Goal: Task Accomplishment & Management: Use online tool/utility

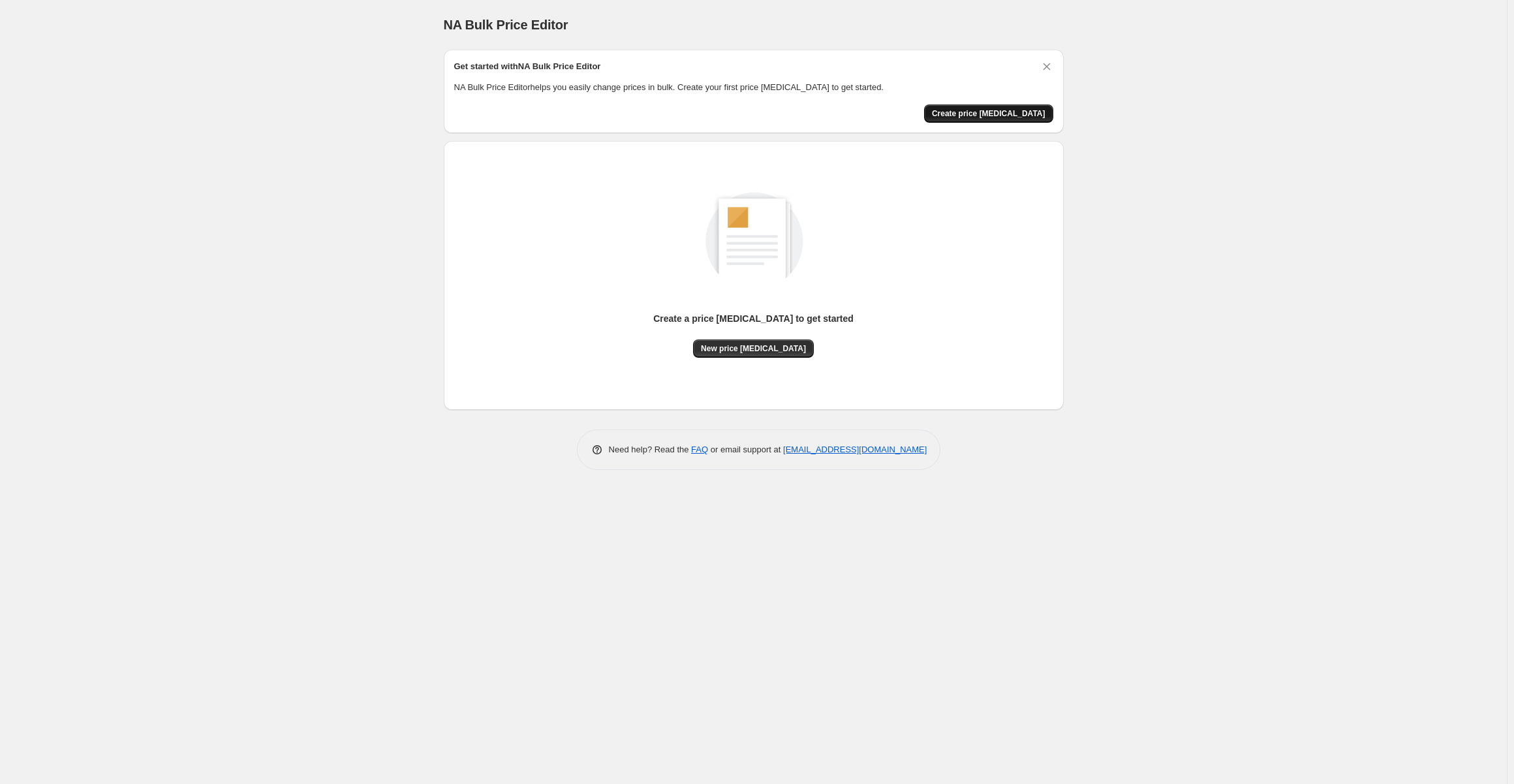
click at [1012, 112] on span "Create price change job" at bounding box center [989, 113] width 114 height 10
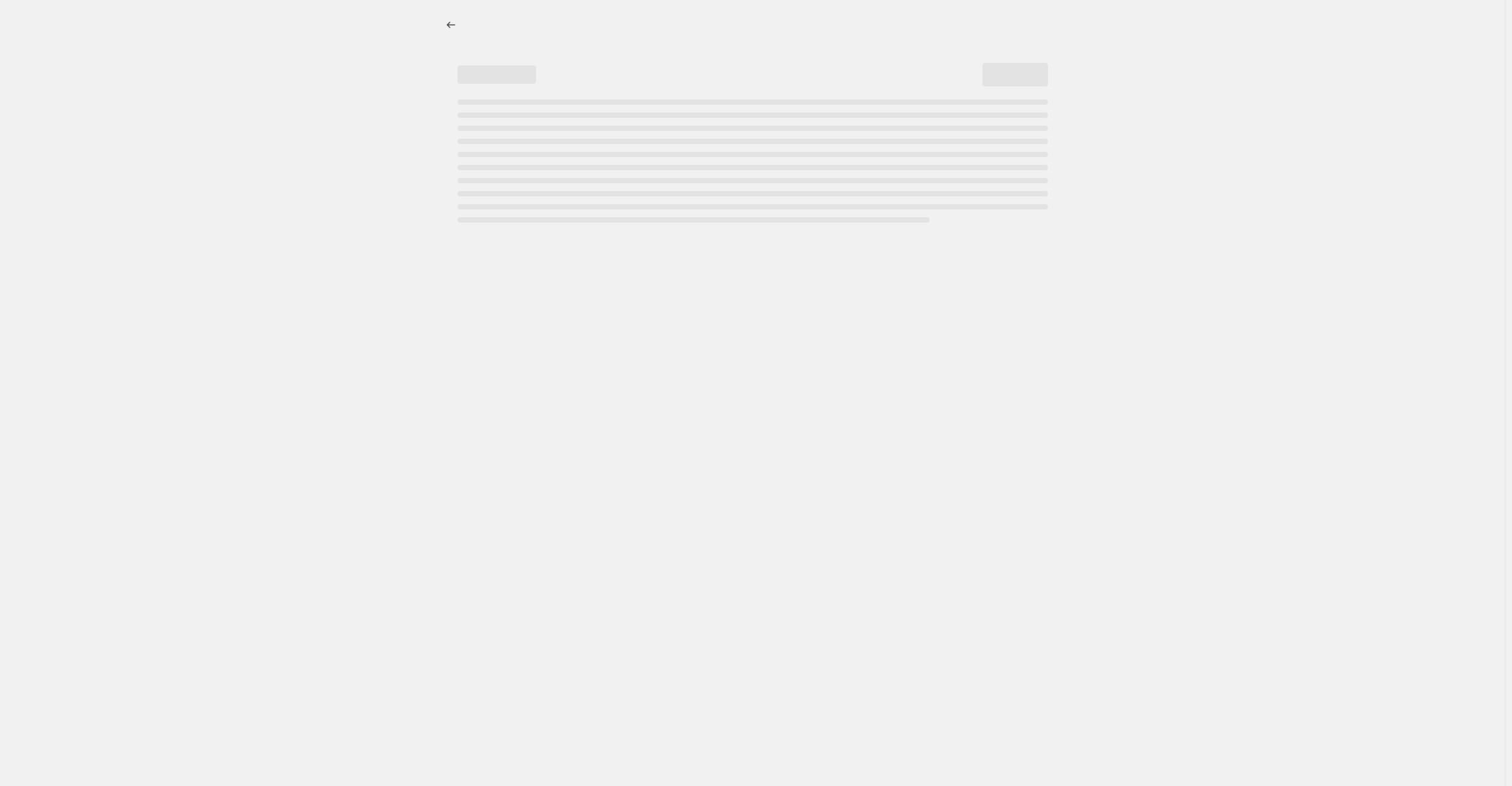
select select "percentage"
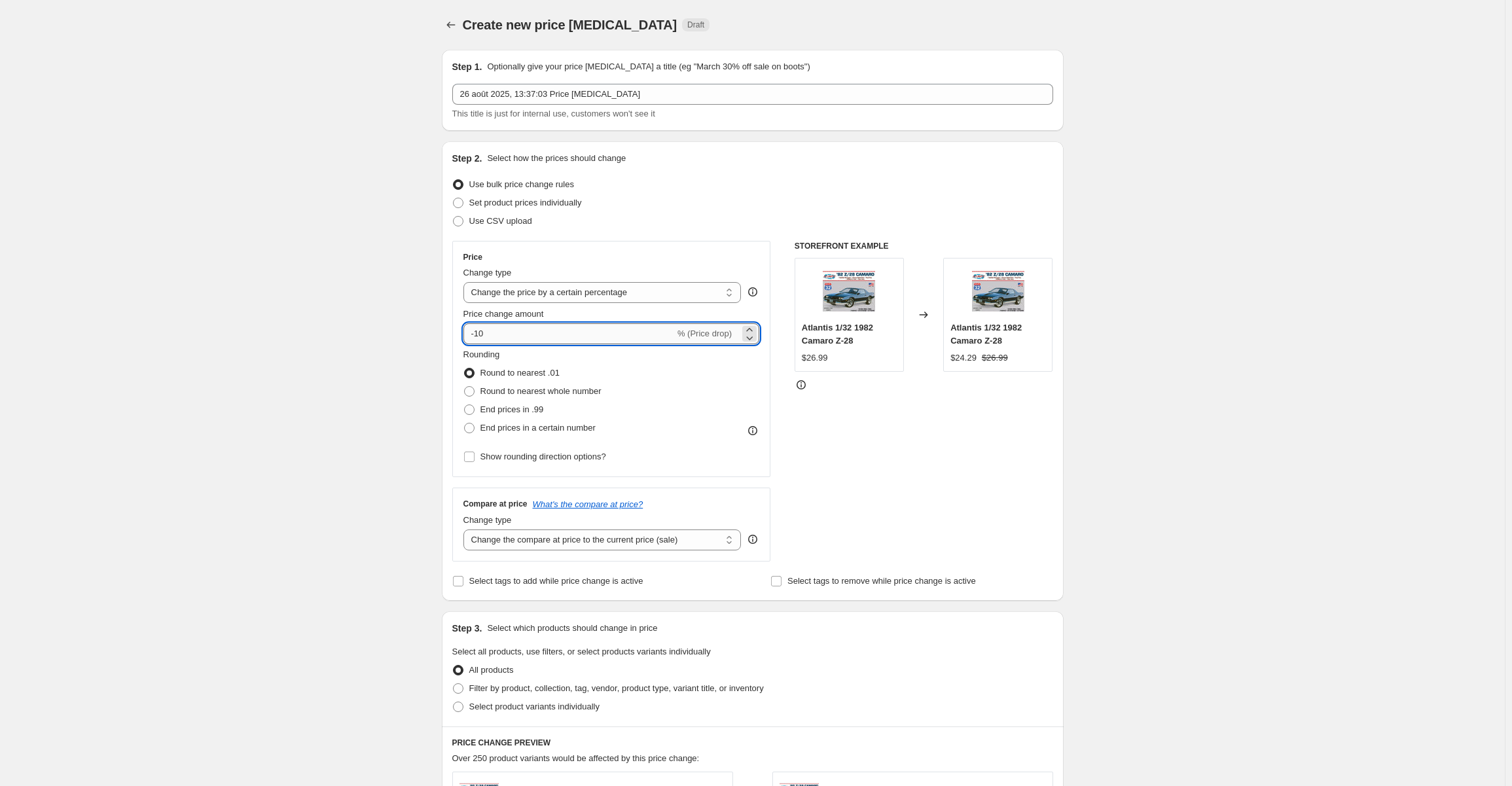
drag, startPoint x: 502, startPoint y: 336, endPoint x: 479, endPoint y: 336, distance: 23.0
click at [479, 336] on input "-10" at bounding box center [569, 333] width 212 height 21
type input "-80"
click at [1114, 370] on div "Create new price change job. This page is ready Create new price change job Dra…" at bounding box center [753, 658] width 1505 height 1317
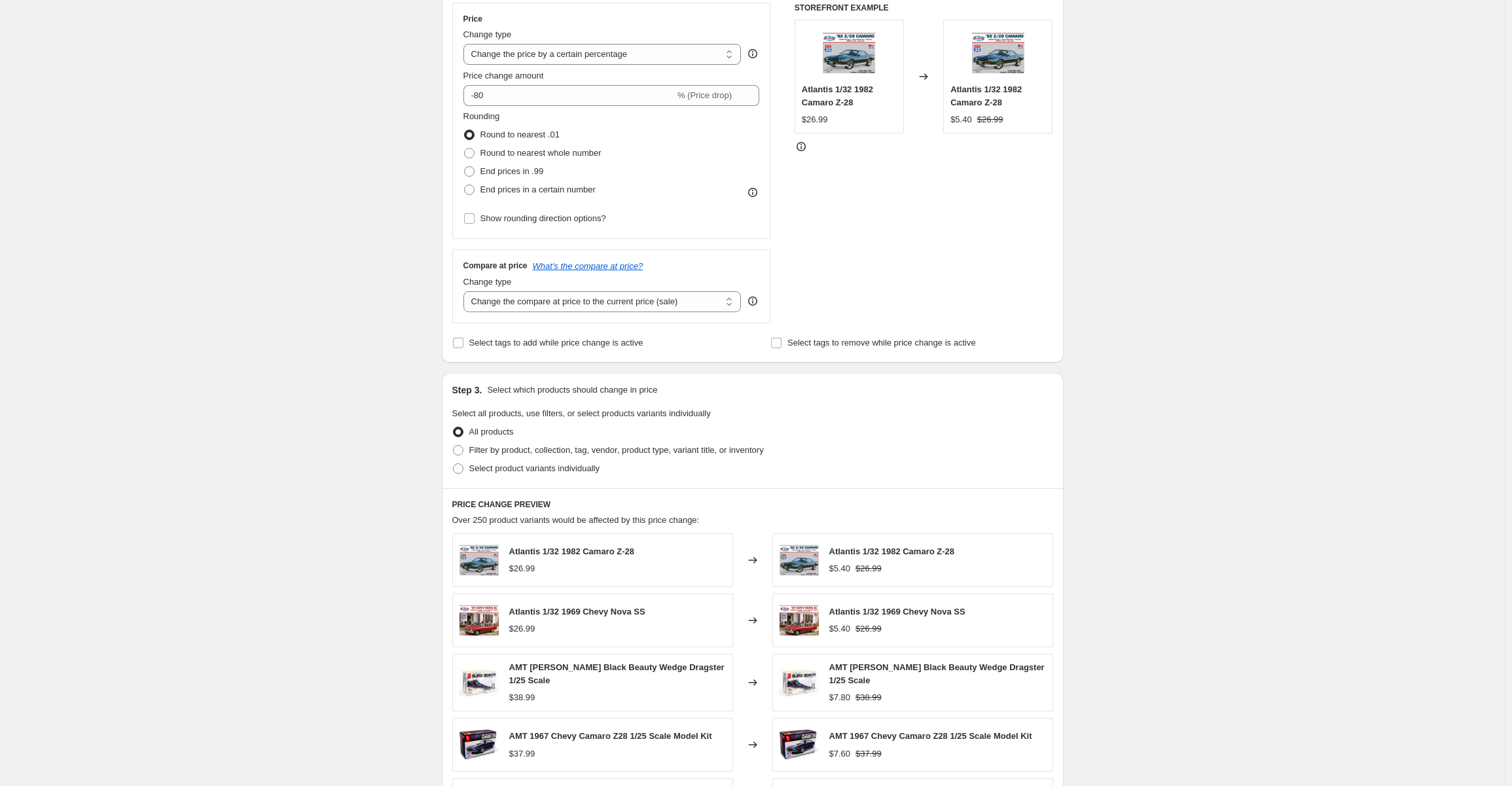
scroll to position [458, 0]
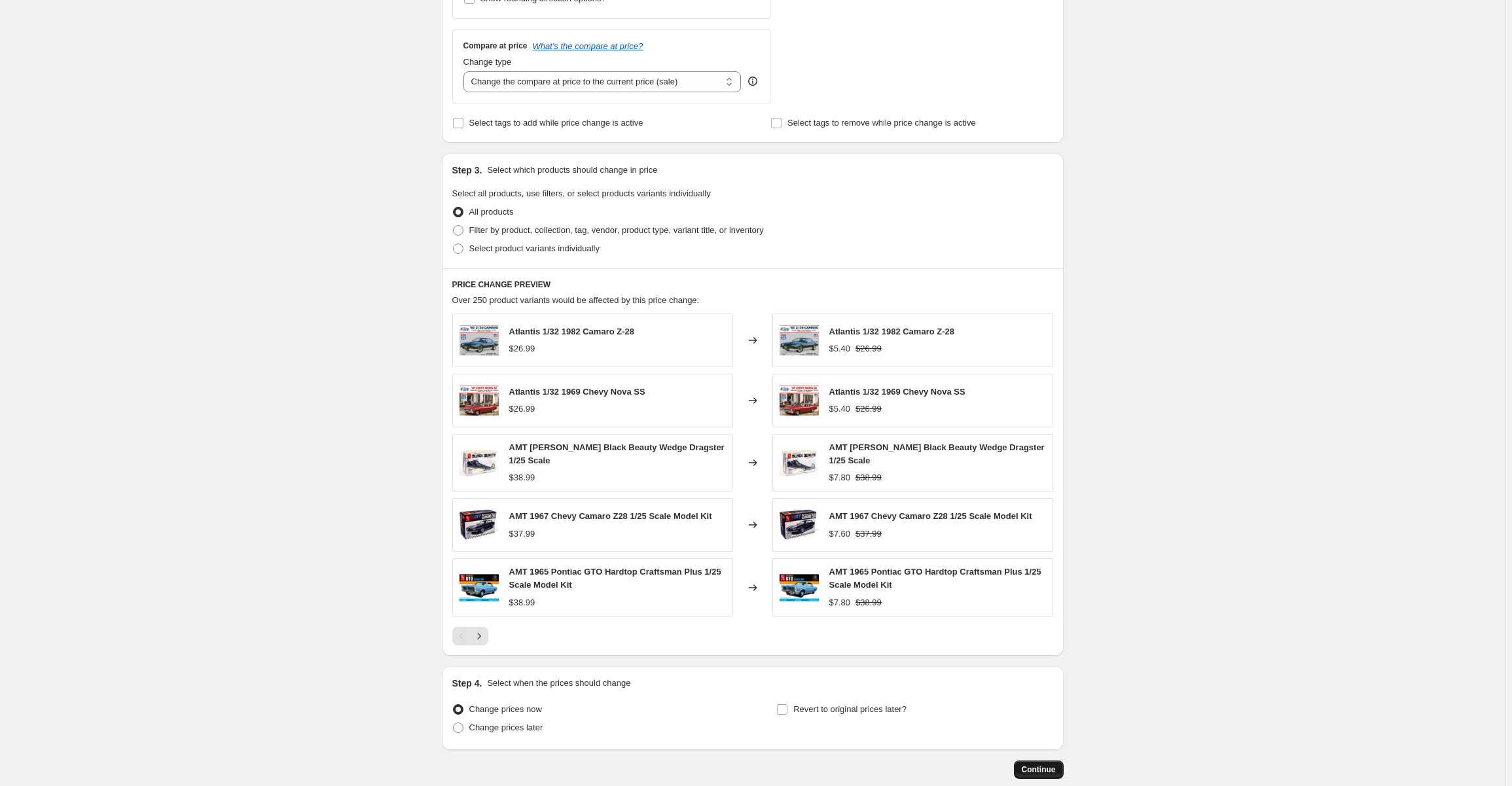
click at [1045, 764] on span "Continue" at bounding box center [1038, 769] width 34 height 10
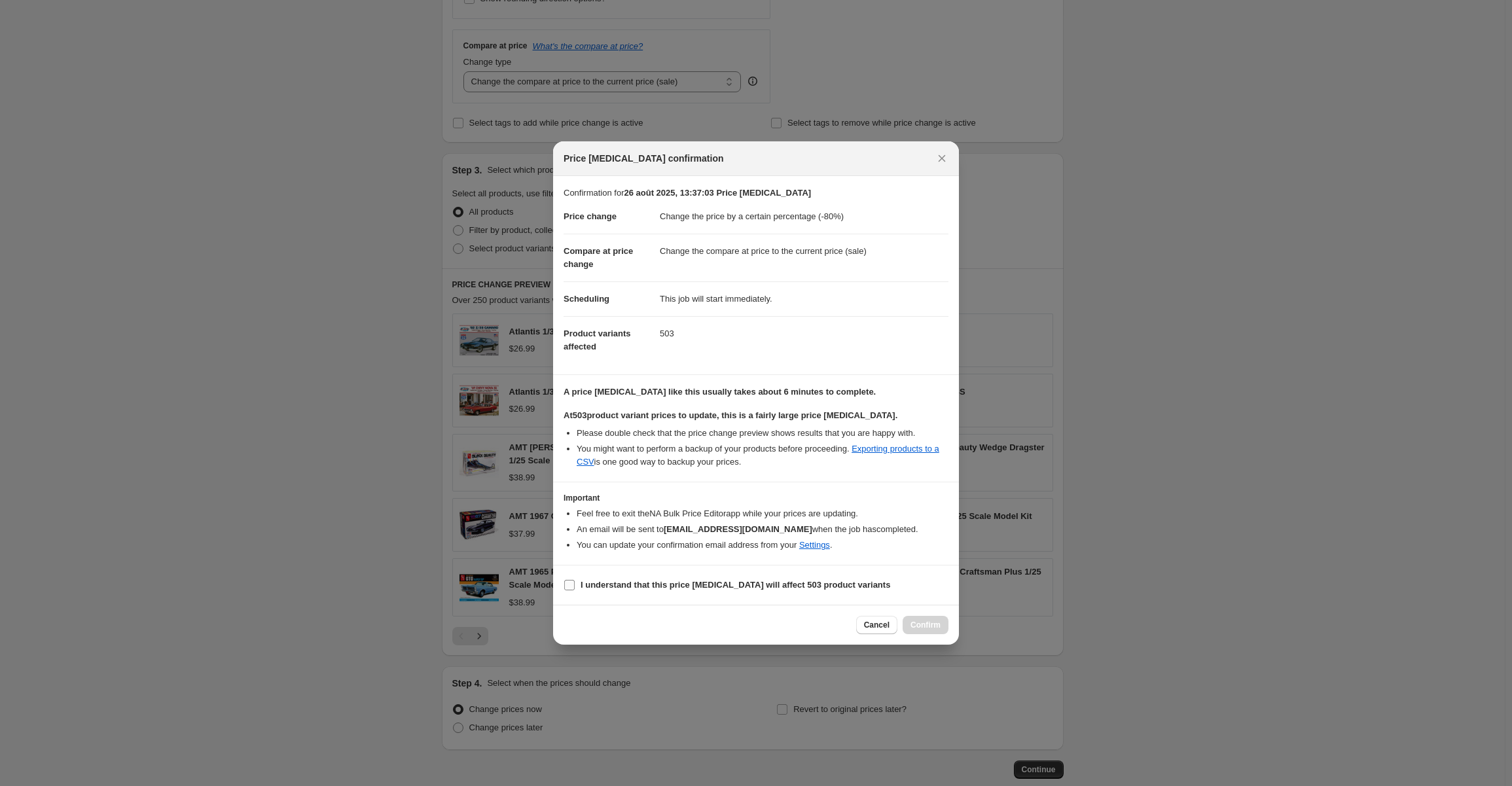
click at [574, 584] on input "I understand that this price change job will affect 503 product variants" at bounding box center [569, 585] width 10 height 10
checkbox input "true"
click at [929, 625] on span "Confirm" at bounding box center [926, 624] width 30 height 10
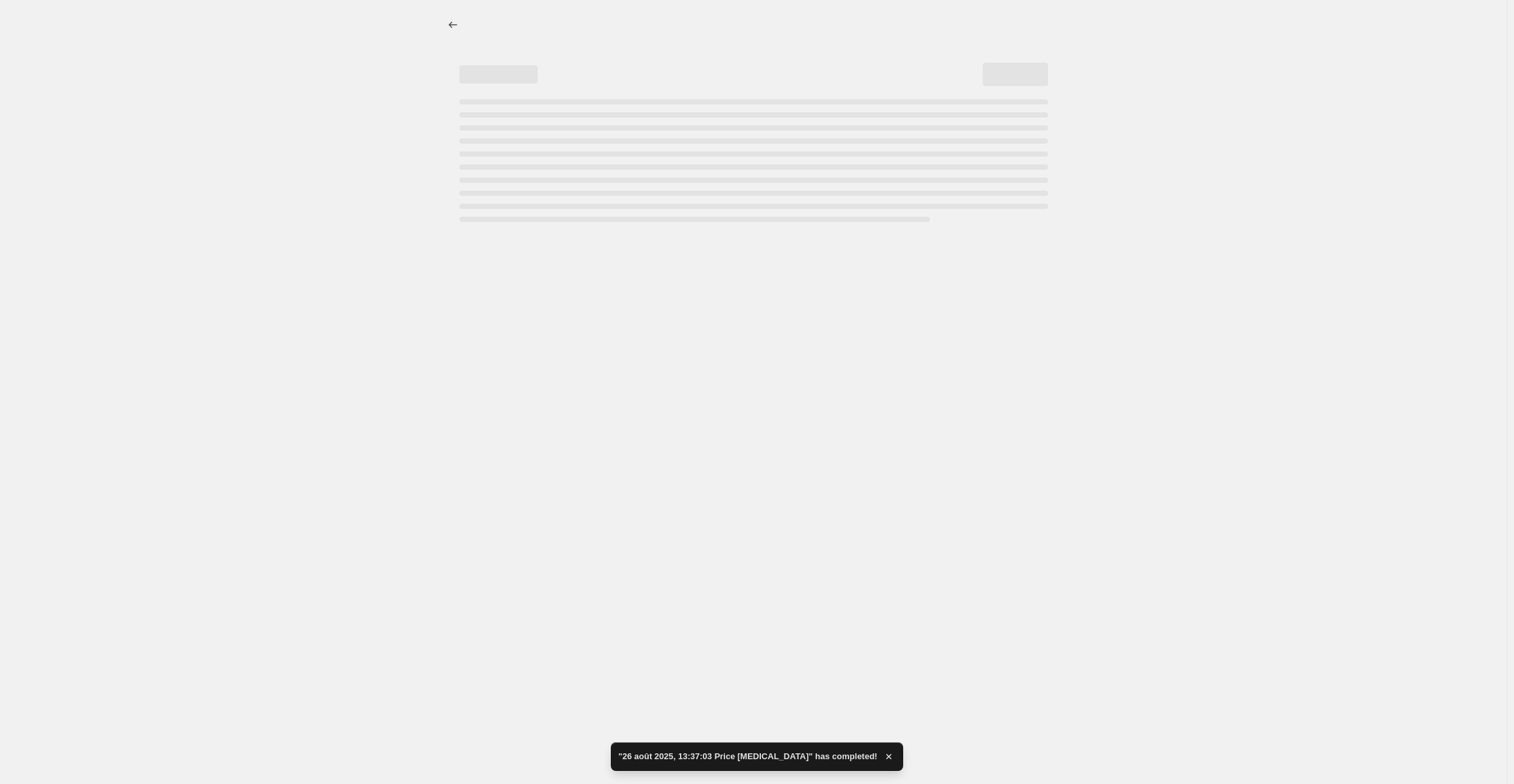
select select "percentage"
